Goal: Task Accomplishment & Management: Manage account settings

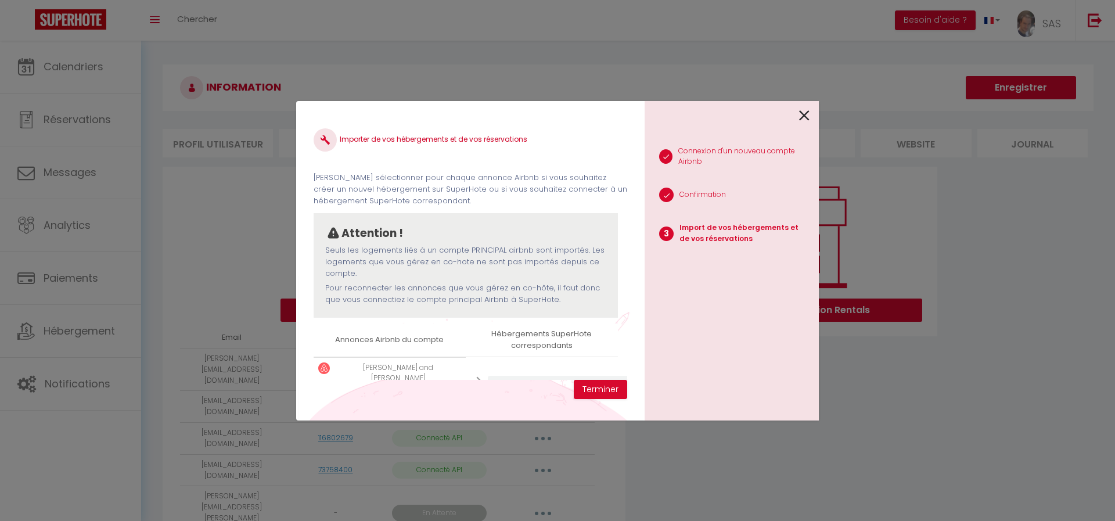
select select "23552"
select select "11184"
select select "36423"
select select "22454"
select select "15028"
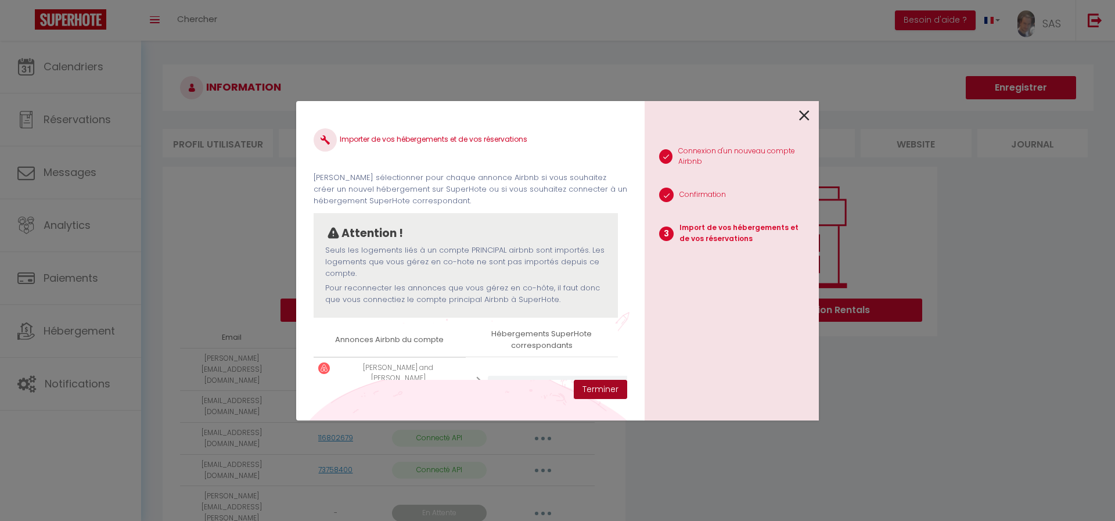
click at [590, 384] on button "Terminer" at bounding box center [600, 390] width 53 height 20
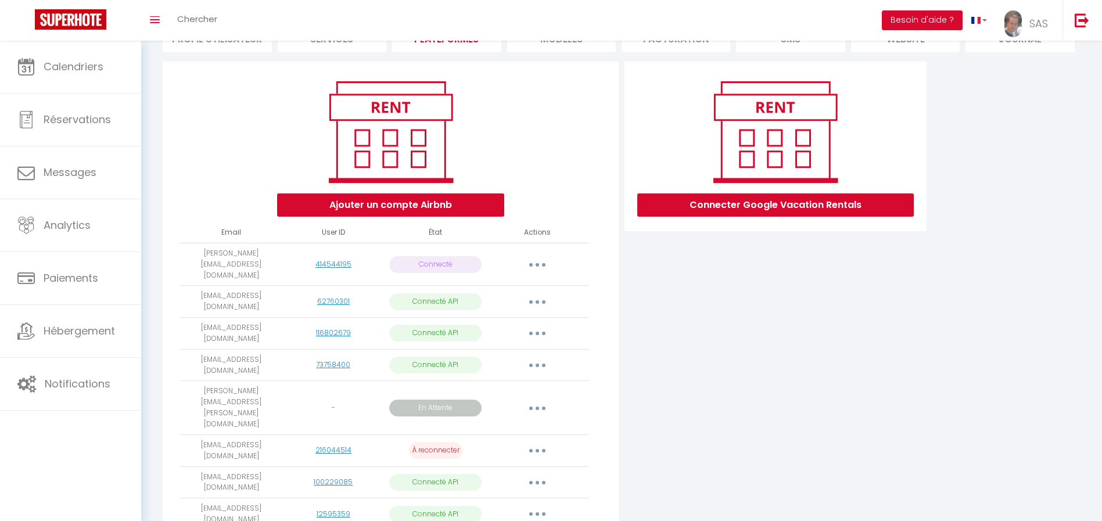
scroll to position [107, 0]
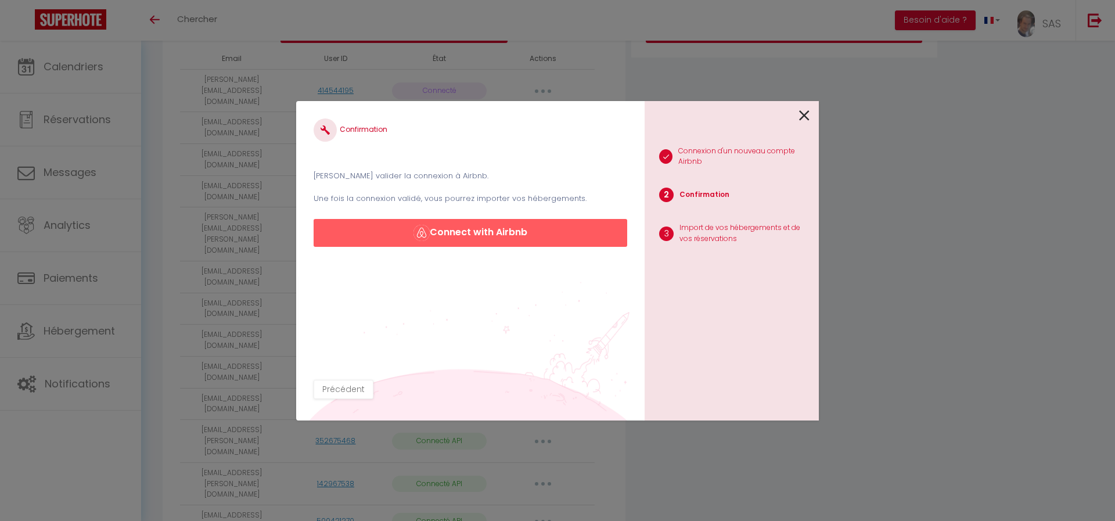
click at [800, 118] on icon at bounding box center [804, 115] width 10 height 17
